Goal: Task Accomplishment & Management: Manage account settings

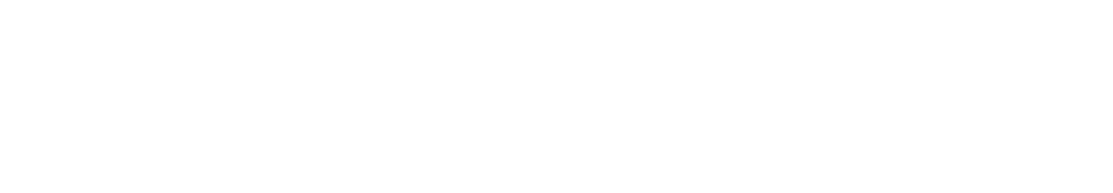
scroll to position [467, 0]
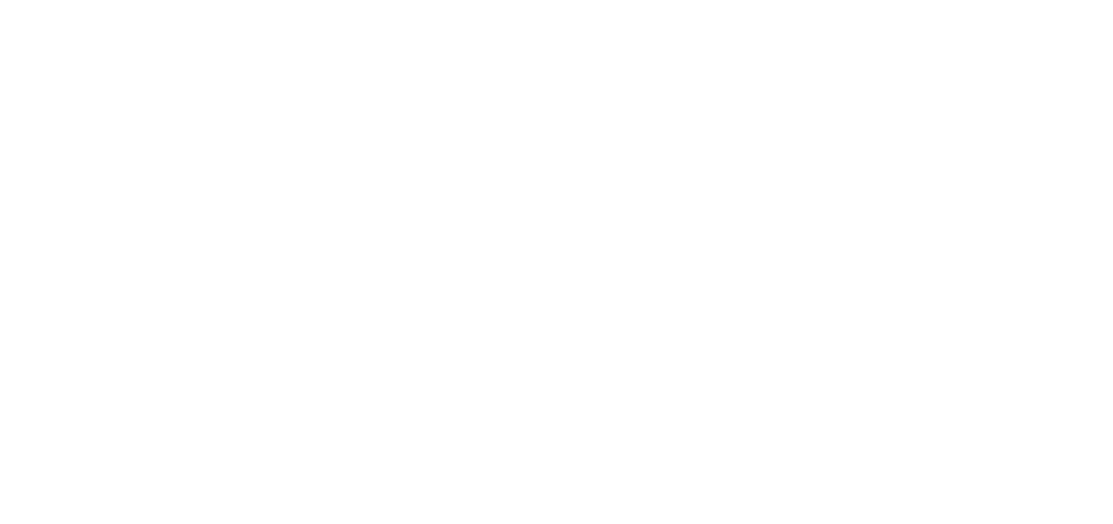
scroll to position [3506, 0]
drag, startPoint x: 289, startPoint y: 235, endPoint x: 291, endPoint y: 228, distance: 7.2
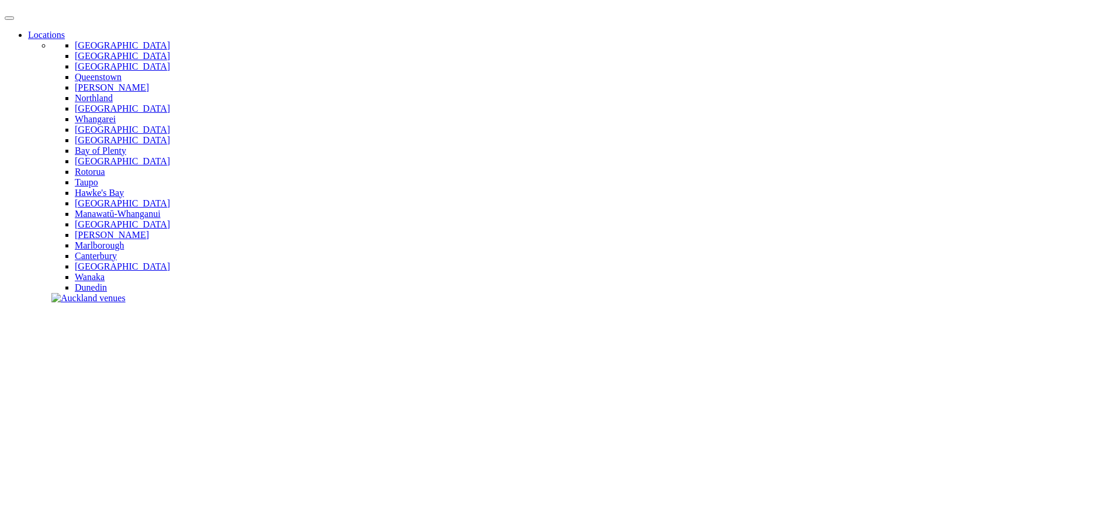
scroll to position [58, 0]
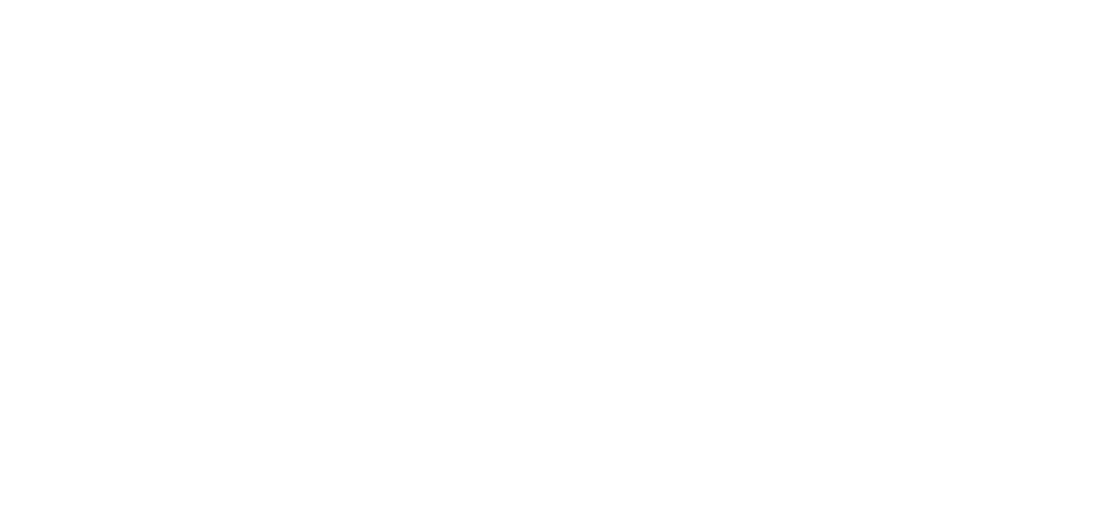
scroll to position [0, 0]
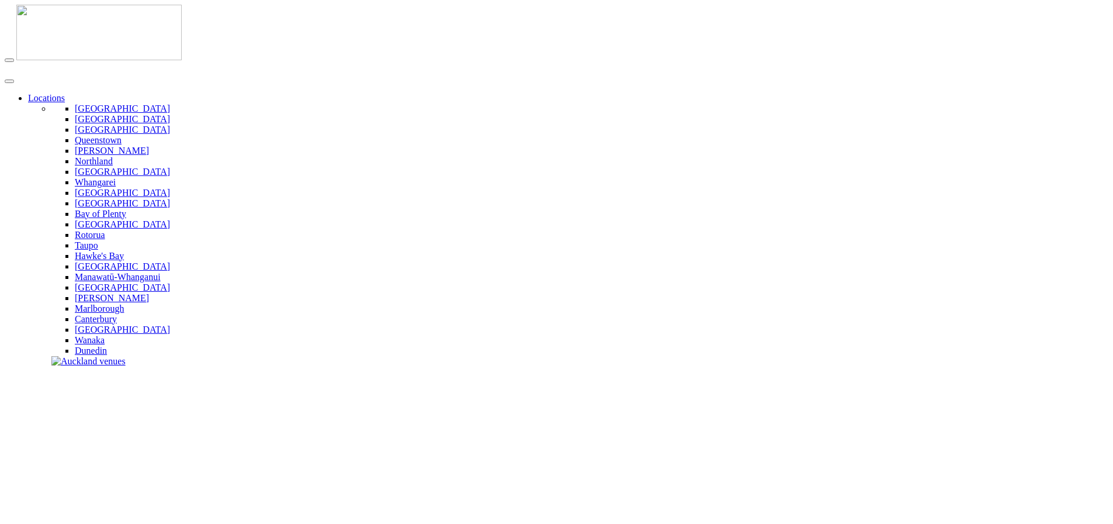
click at [65, 93] on link "Locations" at bounding box center [46, 98] width 37 height 10
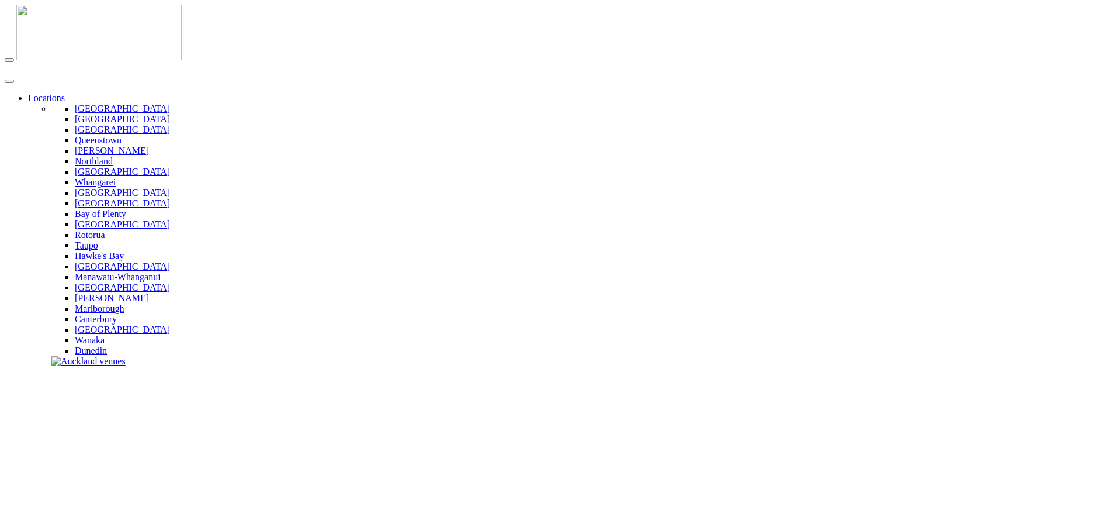
click at [53, 27] on img at bounding box center [98, 33] width 165 height 56
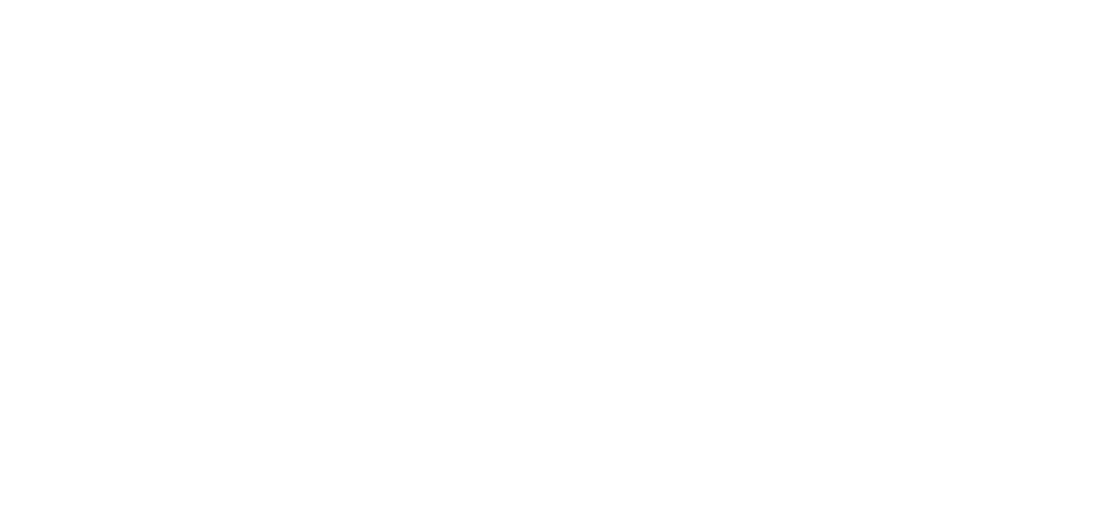
scroll to position [935, 0]
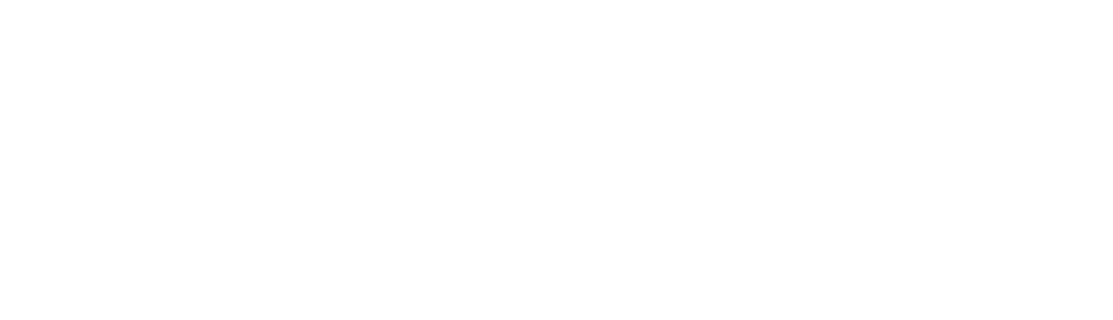
scroll to position [844, 0]
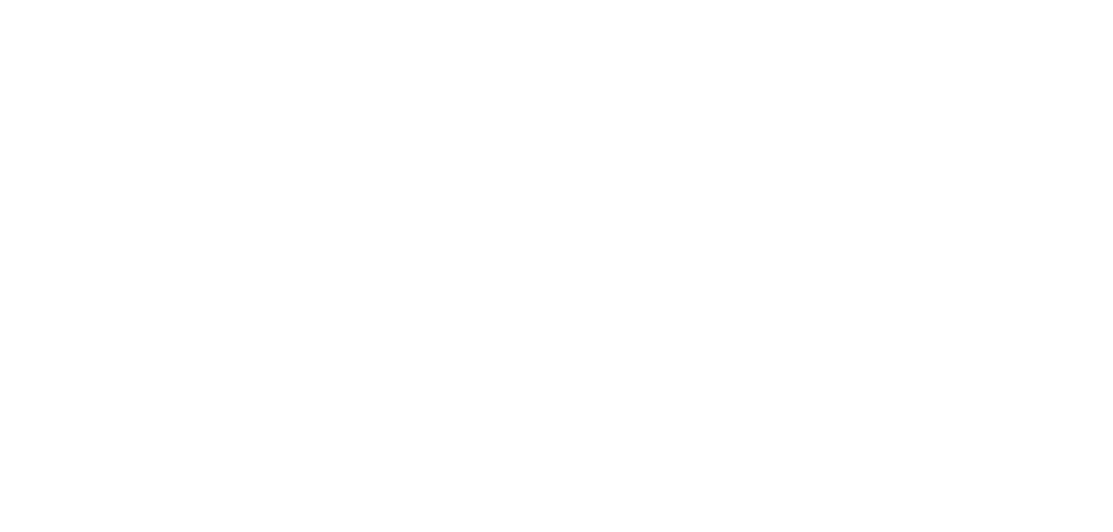
scroll to position [526, 0]
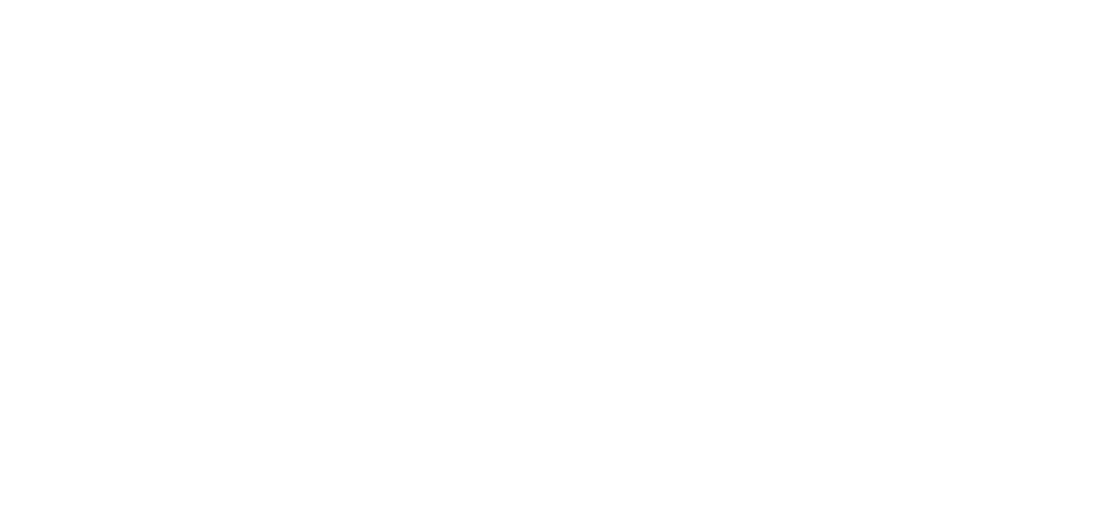
scroll to position [3629, 0]
